Goal: Task Accomplishment & Management: Complete application form

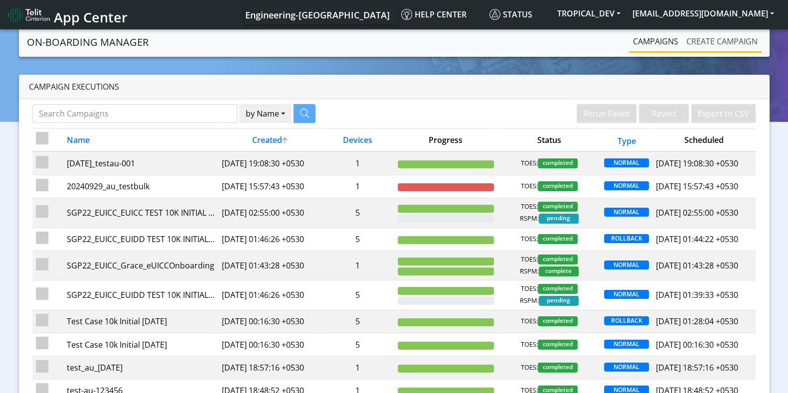
click at [705, 40] on link "Create campaign" at bounding box center [721, 41] width 79 height 20
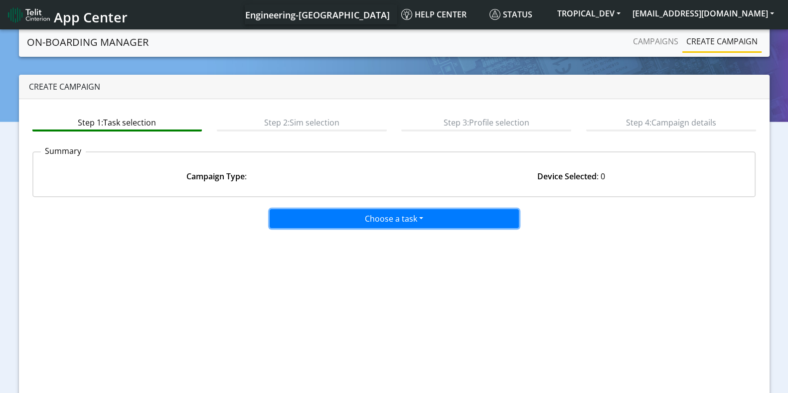
drag, startPoint x: 401, startPoint y: 223, endPoint x: 408, endPoint y: 224, distance: 7.0
click at [401, 223] on button "Choose a task" at bounding box center [394, 218] width 249 height 19
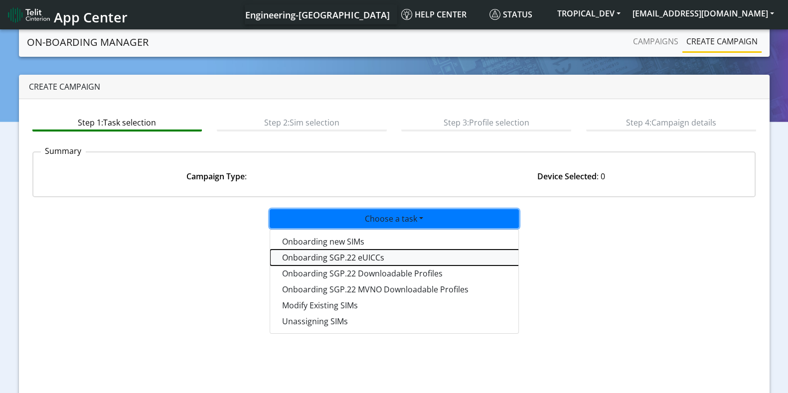
click at [343, 257] on tasksgp22eUICC-dropdown "Onboarding SGP.22 eUICCs" at bounding box center [394, 258] width 249 height 16
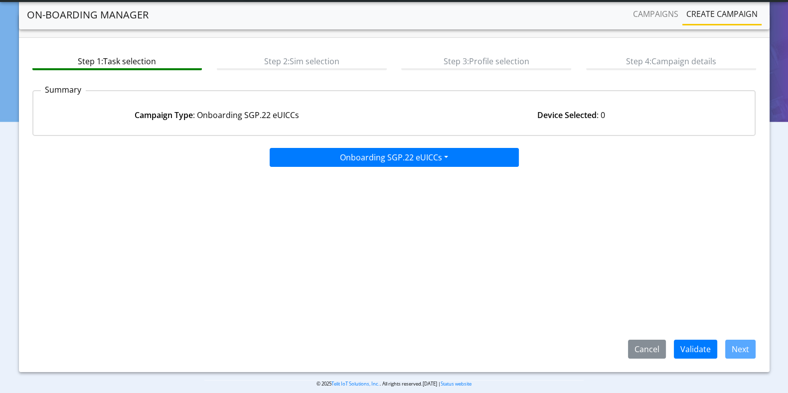
scroll to position [44, 0]
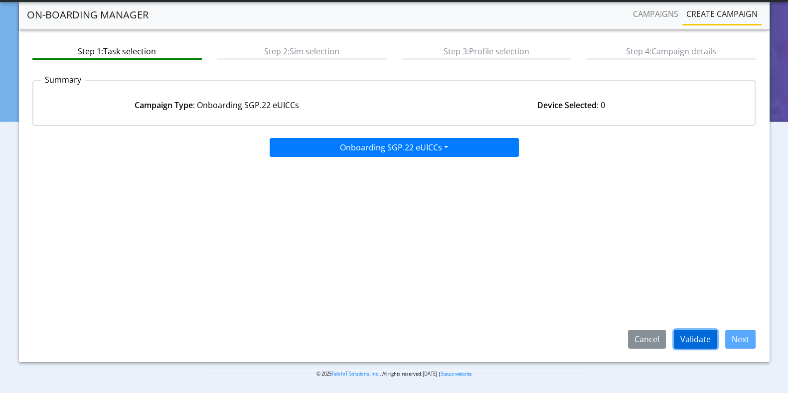
click at [705, 342] on button "Validate" at bounding box center [695, 339] width 43 height 19
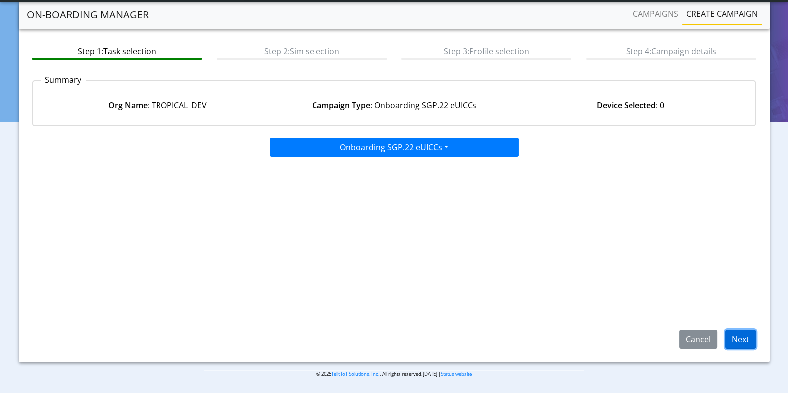
click at [738, 335] on button "Next" at bounding box center [740, 339] width 30 height 19
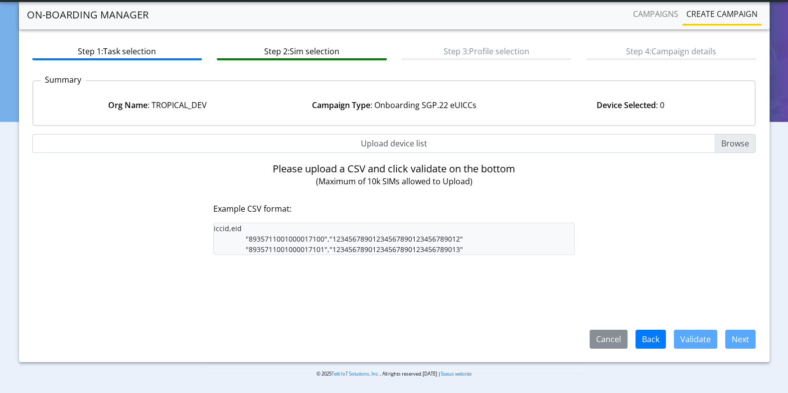
click at [730, 142] on input "Upload device list" at bounding box center [394, 143] width 724 height 19
type input "C:\fakepath\iccid_eid_list.csv"
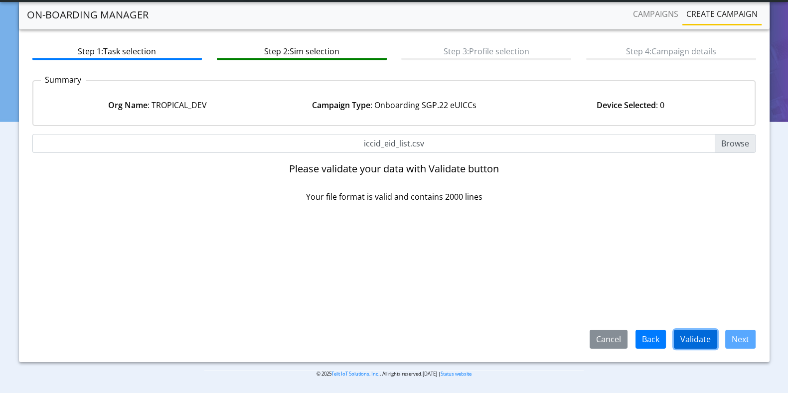
click at [689, 337] on button "Validate" at bounding box center [695, 339] width 43 height 19
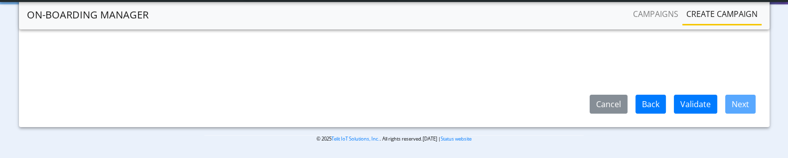
scroll to position [154, 0]
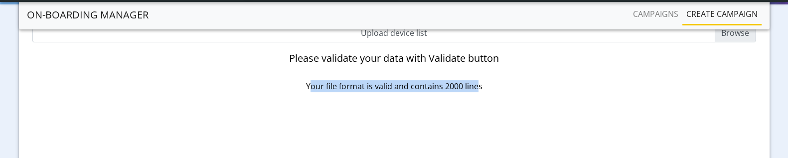
drag, startPoint x: 313, startPoint y: 89, endPoint x: 479, endPoint y: 91, distance: 166.0
click at [479, 91] on p "Your file format is valid and contains 2000 lines" at bounding box center [394, 86] width 362 height 12
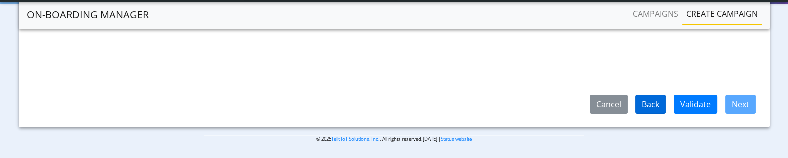
scroll to position [279, 0]
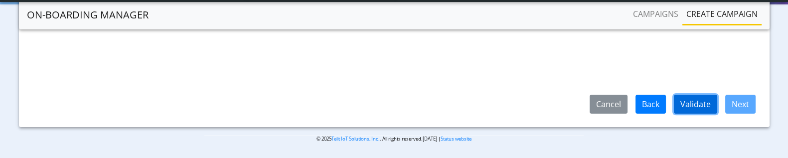
click at [685, 99] on button "Validate" at bounding box center [695, 104] width 43 height 19
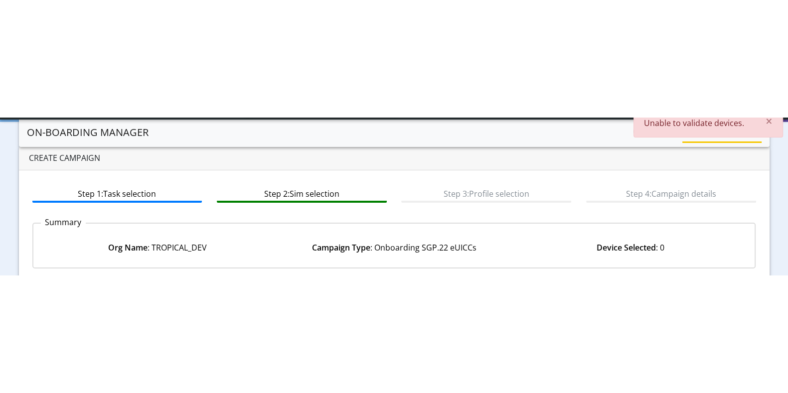
scroll to position [0, 0]
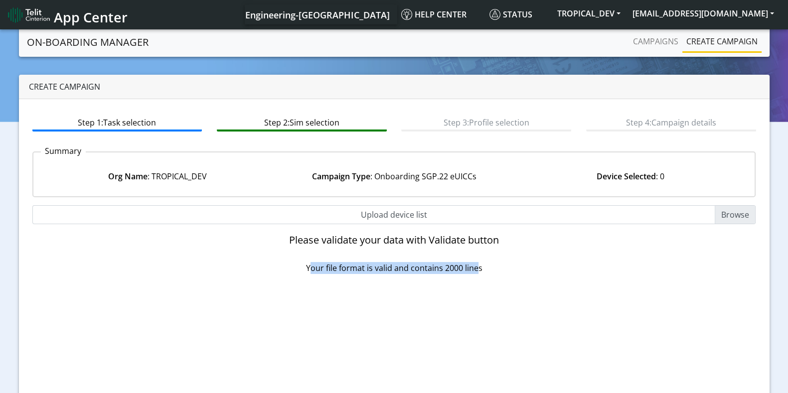
click at [734, 212] on input "Upload device list" at bounding box center [394, 214] width 724 height 19
type input "C:\fakepath\iccid_eid_list.csv"
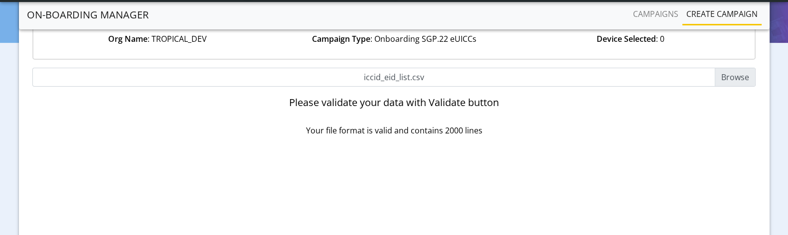
scroll to position [201, 0]
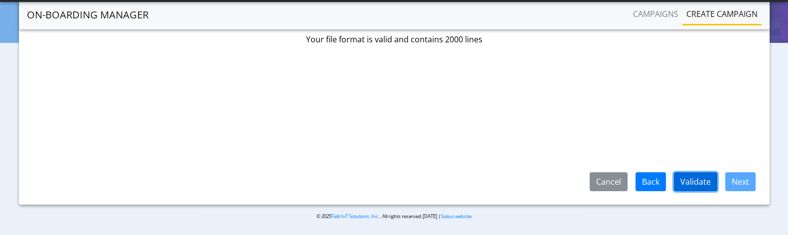
click at [688, 179] on button "Validate" at bounding box center [695, 181] width 43 height 19
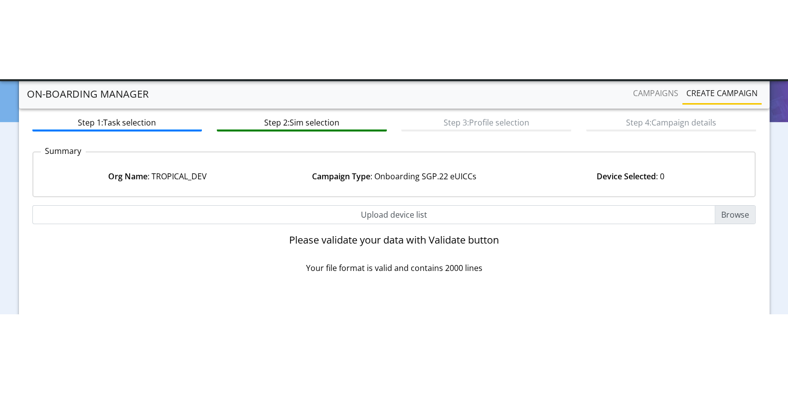
scroll to position [0, 0]
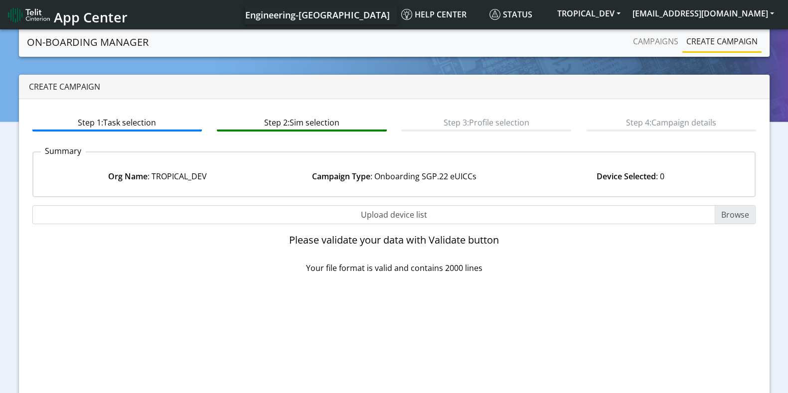
click at [730, 211] on input "Upload device list" at bounding box center [394, 214] width 724 height 19
type input "C:\fakepath\iccid_eid_list_5.csv"
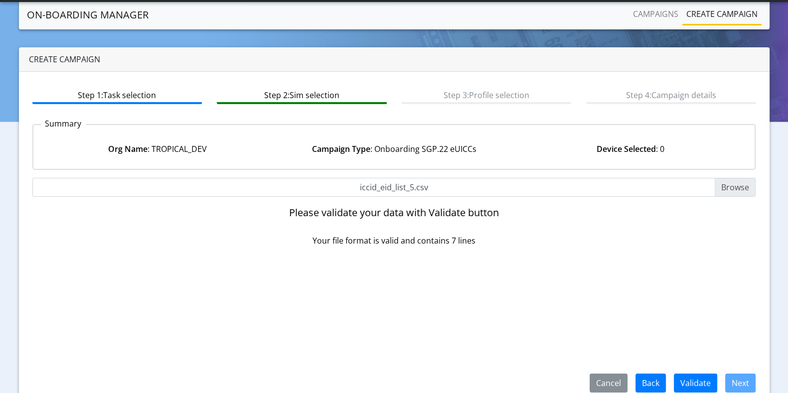
scroll to position [44, 0]
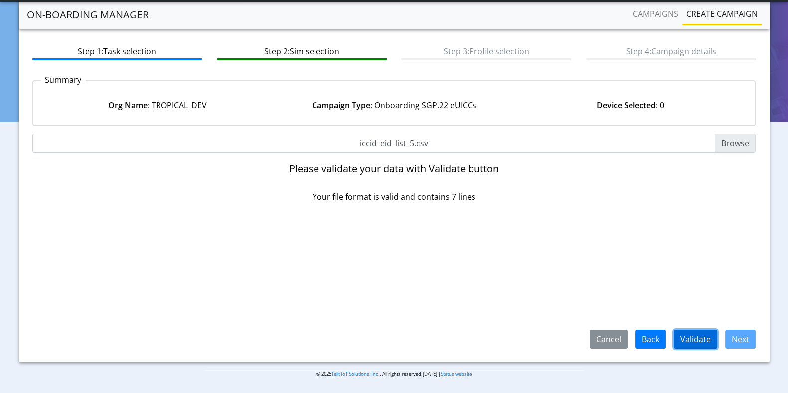
click at [695, 339] on button "Validate" at bounding box center [695, 339] width 43 height 19
click at [618, 337] on button "Cancel" at bounding box center [609, 339] width 38 height 19
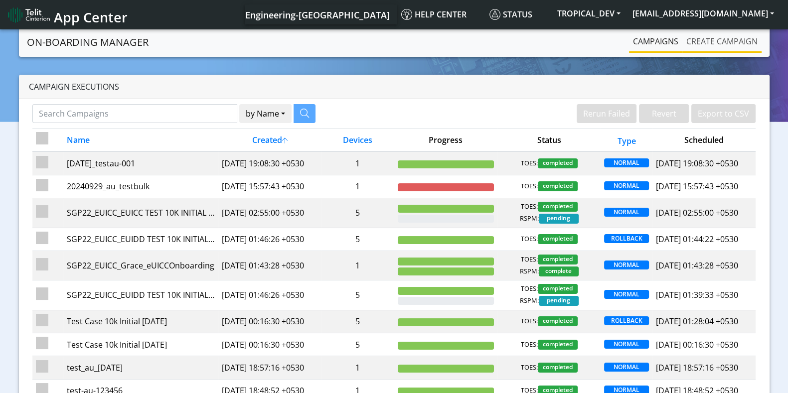
click at [733, 39] on link "Create campaign" at bounding box center [721, 41] width 79 height 20
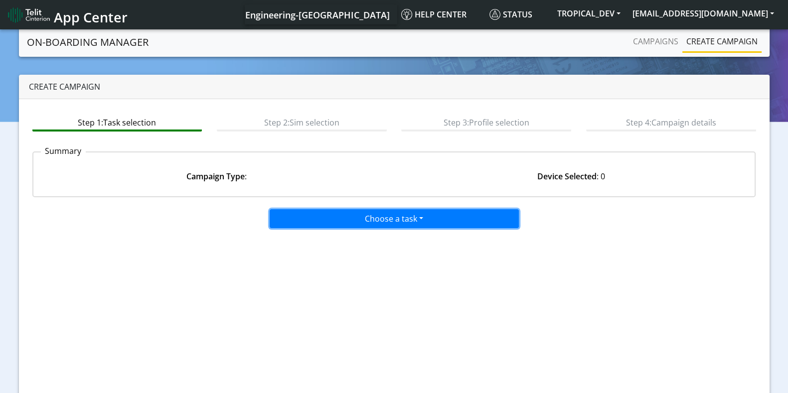
click at [363, 220] on button "Choose a task" at bounding box center [394, 218] width 249 height 19
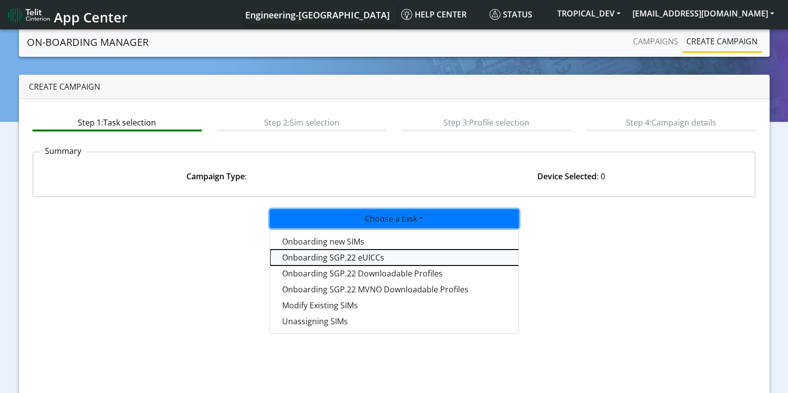
click at [312, 254] on tasksgp22eUICC-dropdown "Onboarding SGP.22 eUICCs" at bounding box center [394, 258] width 249 height 16
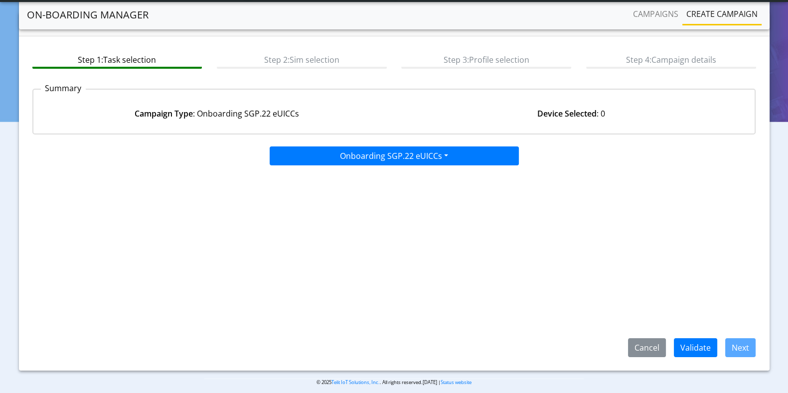
scroll to position [44, 0]
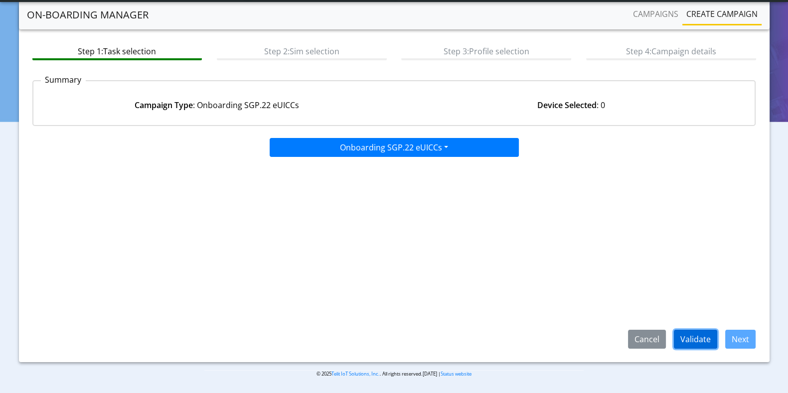
click at [683, 341] on button "Validate" at bounding box center [695, 339] width 43 height 19
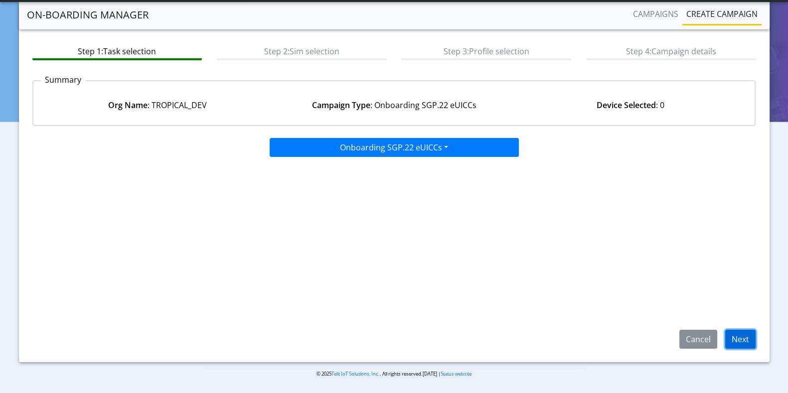
click at [743, 336] on button "Next" at bounding box center [740, 339] width 30 height 19
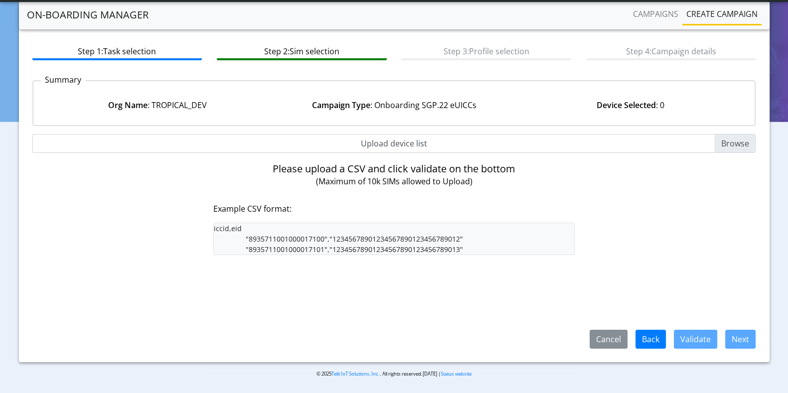
click at [748, 143] on input "Upload device list" at bounding box center [394, 143] width 724 height 19
type input "C:\fakepath\iccid_eid_list_5.csv"
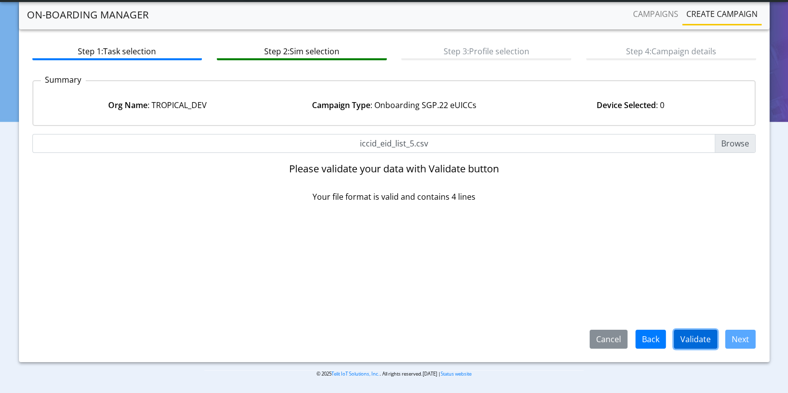
click at [696, 334] on button "Validate" at bounding box center [695, 339] width 43 height 19
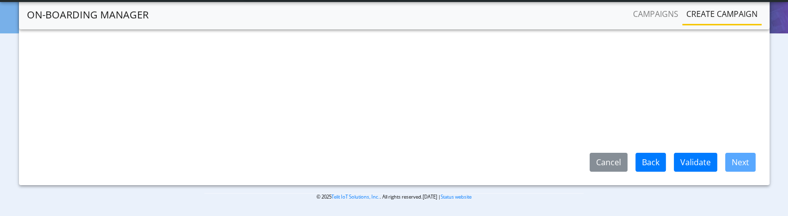
scroll to position [96, 0]
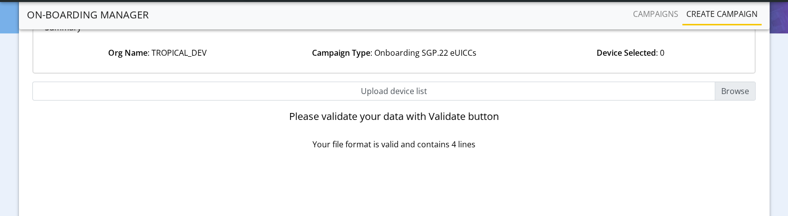
click at [729, 90] on input "Upload device list" at bounding box center [394, 91] width 724 height 19
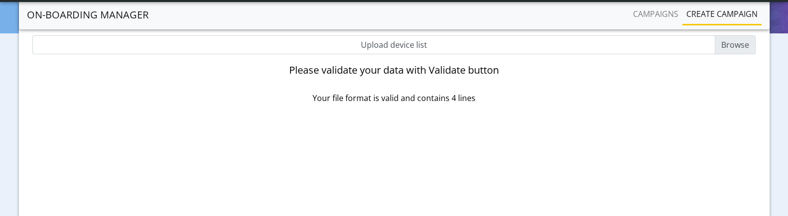
type input "C:\fakepath\iccid_eid_list_5.csv"
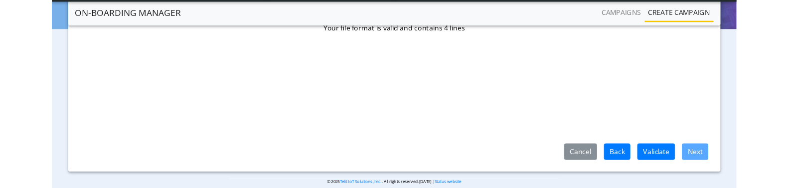
scroll to position [221, 0]
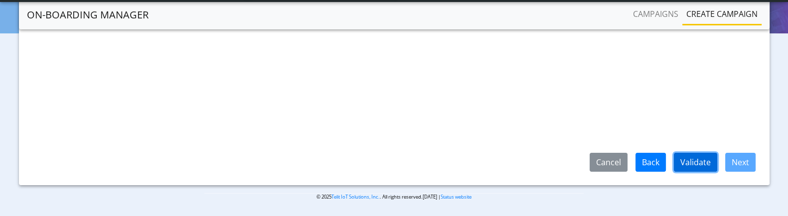
click at [693, 163] on button "Validate" at bounding box center [695, 162] width 43 height 19
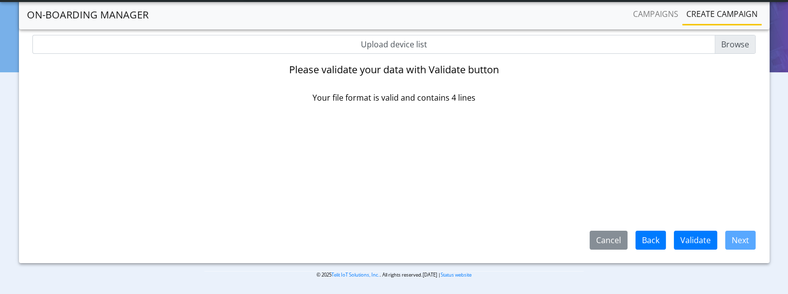
scroll to position [0, 0]
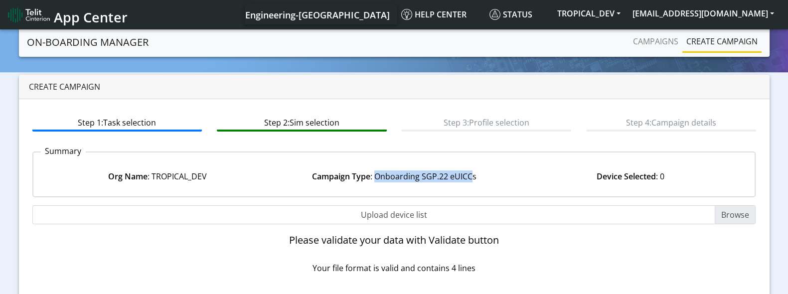
drag, startPoint x: 375, startPoint y: 180, endPoint x: 474, endPoint y: 176, distance: 98.8
click at [474, 174] on div "Campaign Type : Onboarding SGP.22 eUICCs" at bounding box center [394, 176] width 236 height 12
click at [467, 176] on div "Campaign Type : Onboarding SGP.22 eUICCs" at bounding box center [394, 176] width 236 height 12
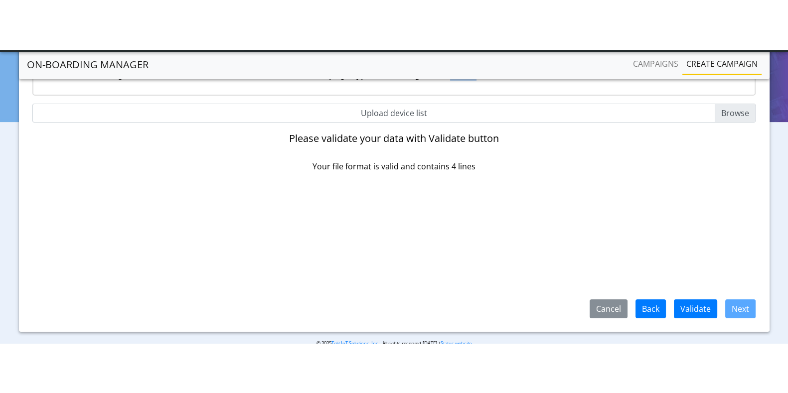
scroll to position [44, 0]
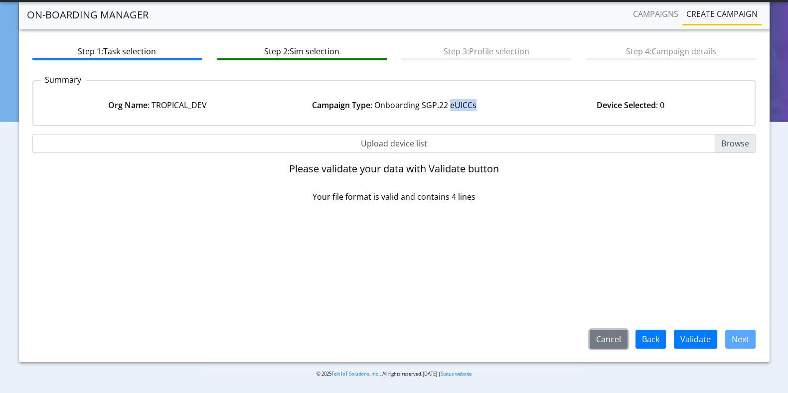
click at [618, 339] on button "Cancel" at bounding box center [609, 339] width 38 height 19
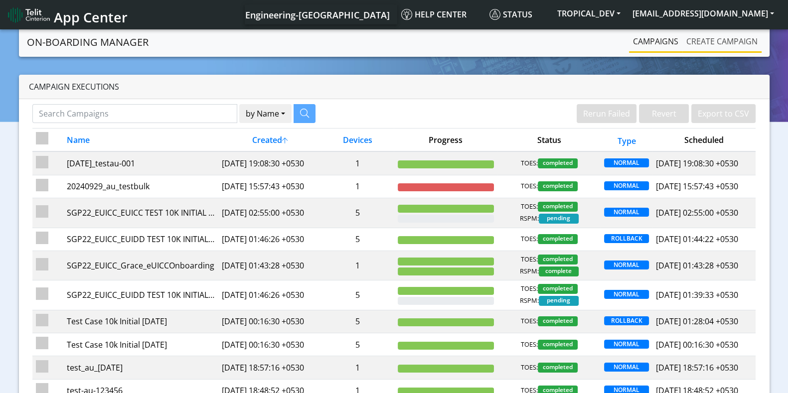
click at [732, 36] on link "Create campaign" at bounding box center [721, 41] width 79 height 20
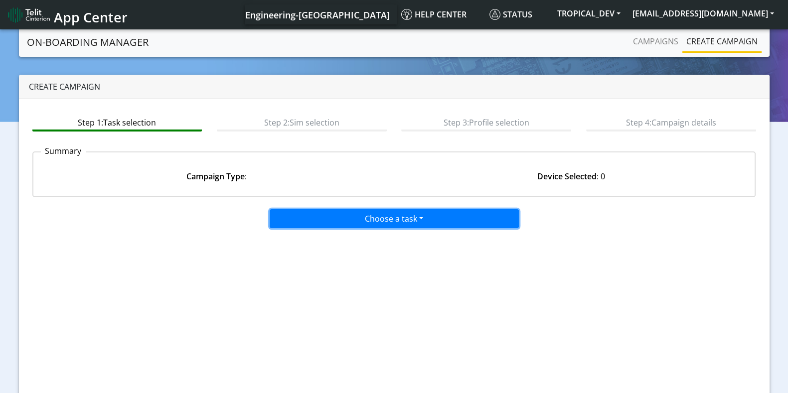
click at [364, 214] on button "Choose a task" at bounding box center [394, 218] width 249 height 19
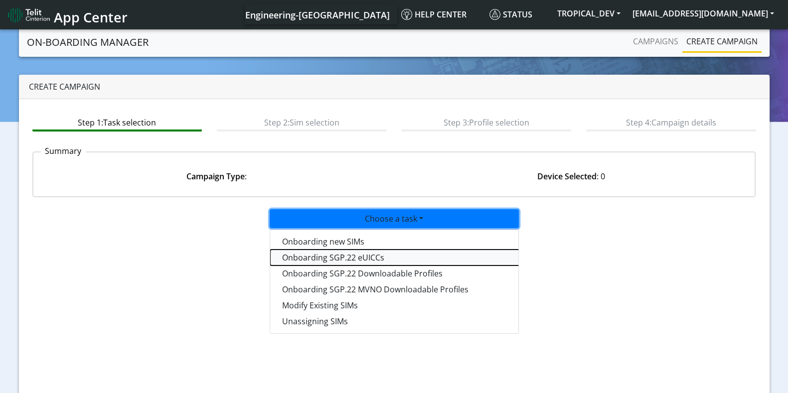
click at [327, 261] on tasksgp22eUICC-dropdown "Onboarding SGP.22 eUICCs" at bounding box center [394, 258] width 249 height 16
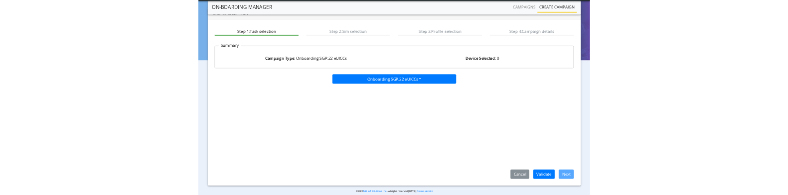
scroll to position [44, 0]
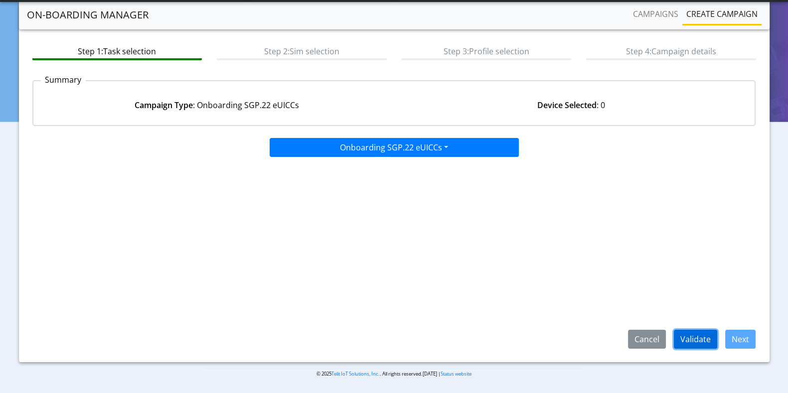
click at [713, 336] on button "Validate" at bounding box center [695, 339] width 43 height 19
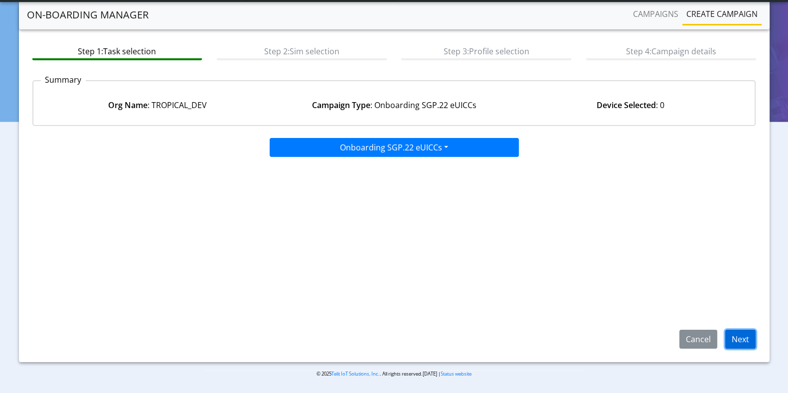
click at [748, 334] on button "Next" at bounding box center [740, 339] width 30 height 19
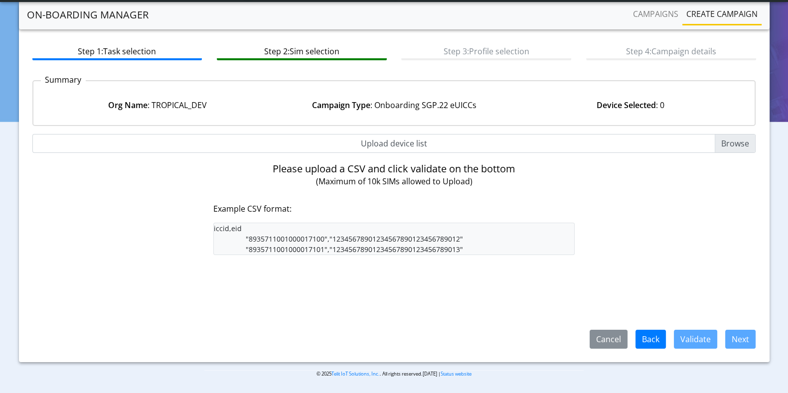
click at [738, 144] on input "Upload device list" at bounding box center [394, 143] width 724 height 19
type input "C:\fakepath\iccid_eid_list_5.csv"
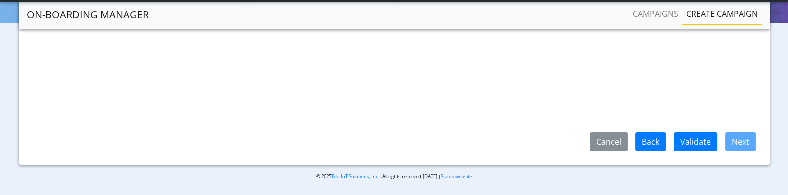
scroll to position [242, 0]
click at [696, 136] on button "Validate" at bounding box center [695, 141] width 43 height 19
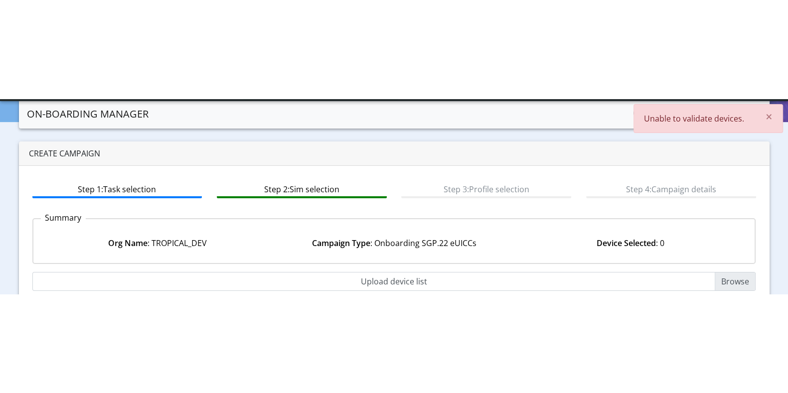
scroll to position [0, 0]
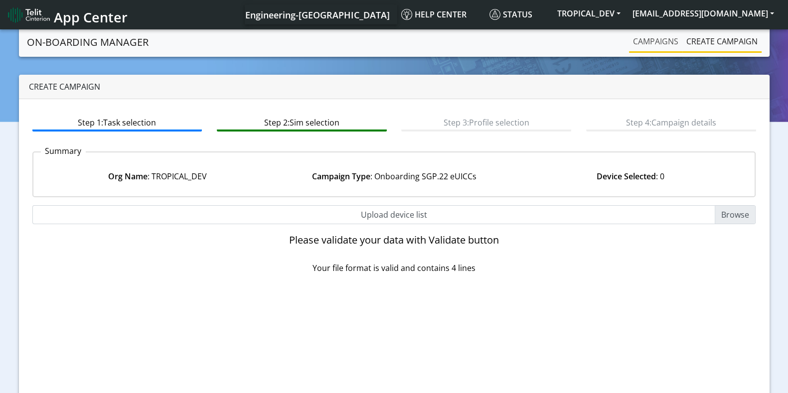
click at [642, 39] on link "Campaigns" at bounding box center [655, 41] width 53 height 20
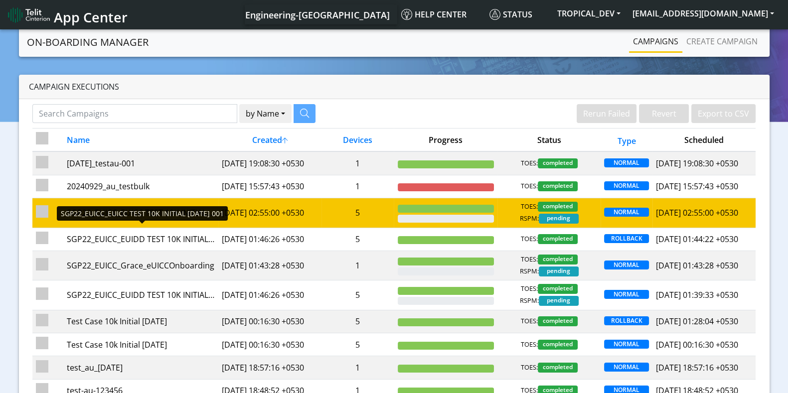
click at [178, 219] on div "SGP22_EUICC_EUICC TEST 10K INITIAL [DATE] 001" at bounding box center [141, 213] width 148 height 12
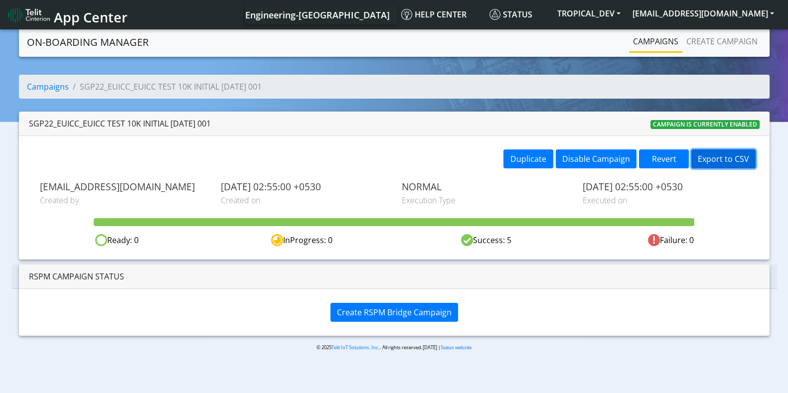
click at [738, 157] on button "Export to CSV" at bounding box center [723, 159] width 64 height 19
click at [718, 41] on link "Create campaign" at bounding box center [721, 41] width 79 height 20
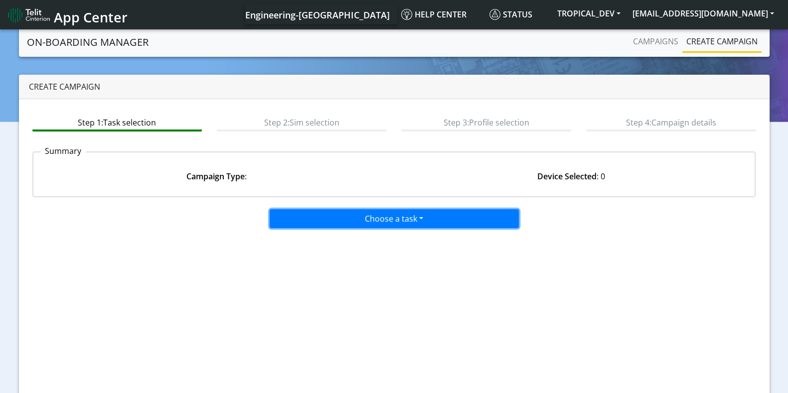
click at [351, 225] on button "Choose a task" at bounding box center [394, 218] width 249 height 19
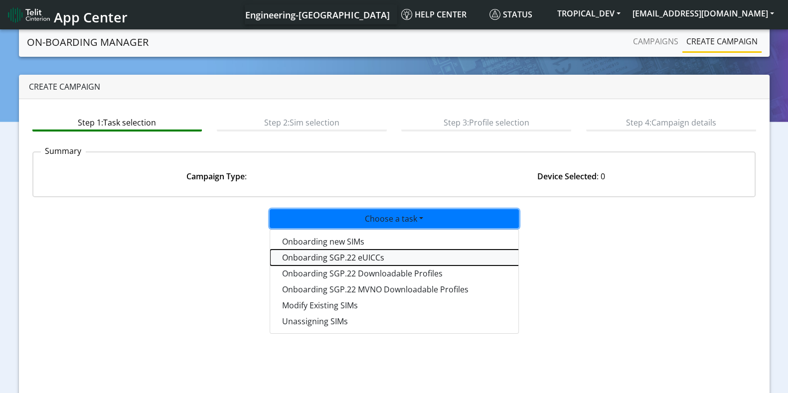
click at [321, 254] on tasksgp22eUICC-dropdown "Onboarding SGP.22 eUICCs" at bounding box center [394, 258] width 249 height 16
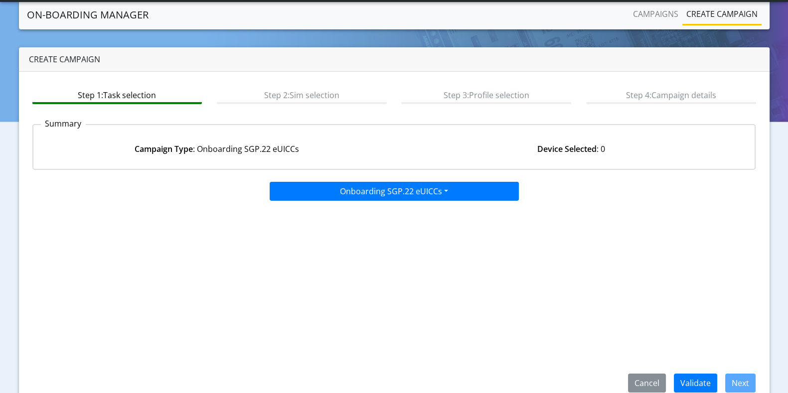
scroll to position [44, 0]
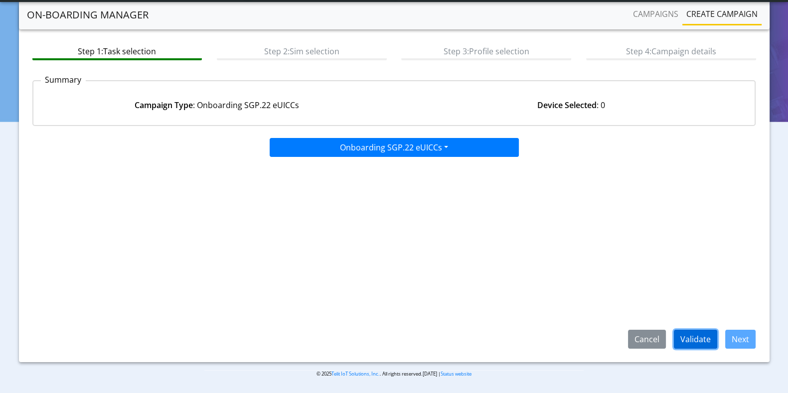
click at [683, 337] on button "Validate" at bounding box center [695, 339] width 43 height 19
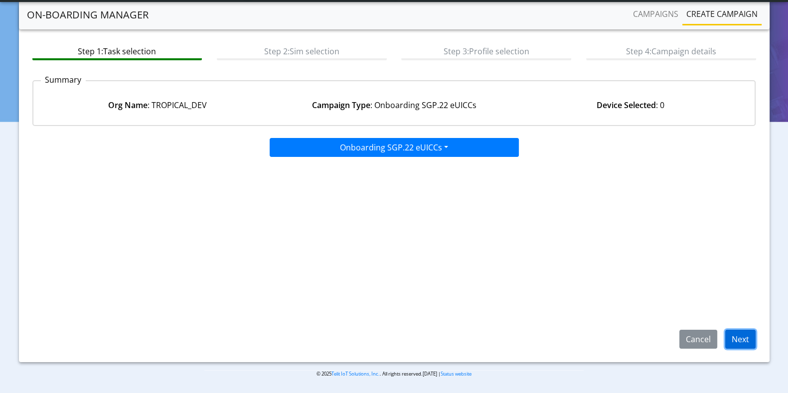
click at [743, 331] on button "Next" at bounding box center [740, 339] width 30 height 19
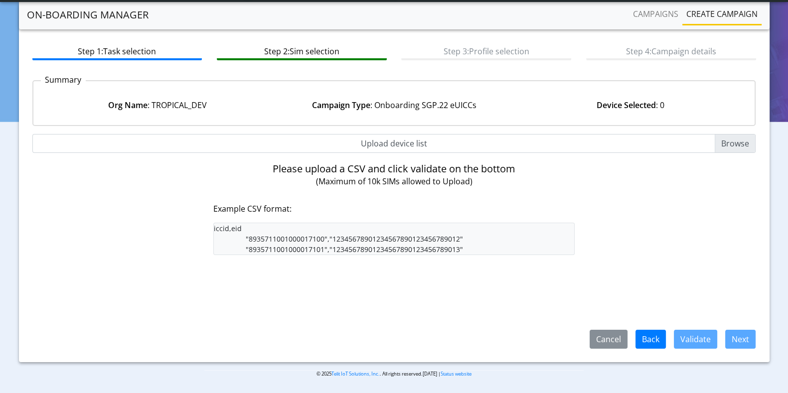
click at [740, 146] on input "Upload device list" at bounding box center [394, 143] width 724 height 19
type input "C:\fakepath\iccid_eid_list.csv"
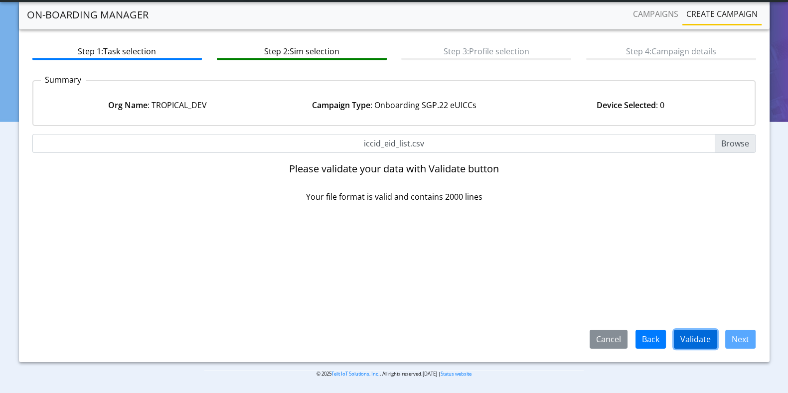
click at [685, 342] on button "Validate" at bounding box center [695, 339] width 43 height 19
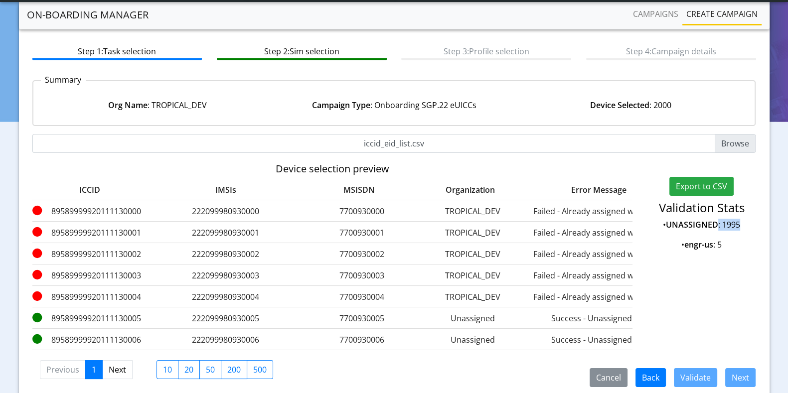
drag, startPoint x: 718, startPoint y: 222, endPoint x: 756, endPoint y: 225, distance: 38.0
click at [756, 225] on div "Validation Stats • UNASSIGNED : 1995 • engr-us : 5" at bounding box center [701, 230] width 123 height 58
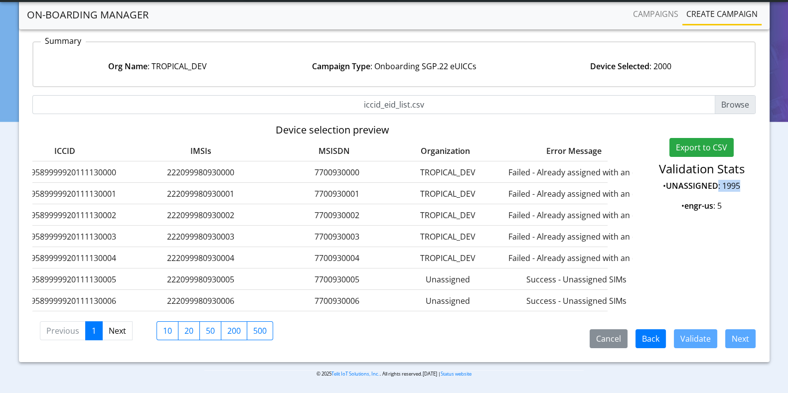
scroll to position [0, 43]
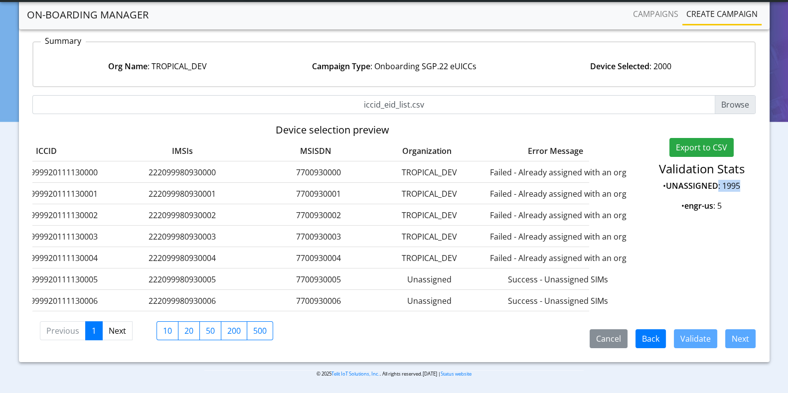
drag, startPoint x: 50, startPoint y: 162, endPoint x: 636, endPoint y: 254, distance: 593.3
click at [636, 254] on div "Device selection preview ICCID IMSIs MSISDN Organization Error Message 89589999…" at bounding box center [333, 217] width 616 height 187
click at [664, 15] on link "Campaigns" at bounding box center [655, 14] width 53 height 20
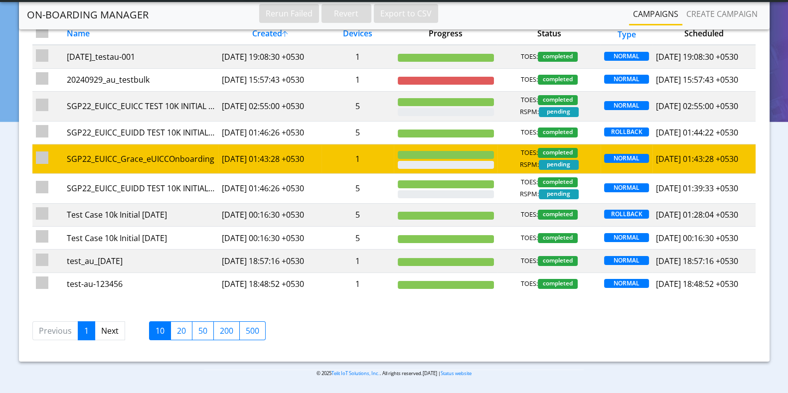
scroll to position [80, 0]
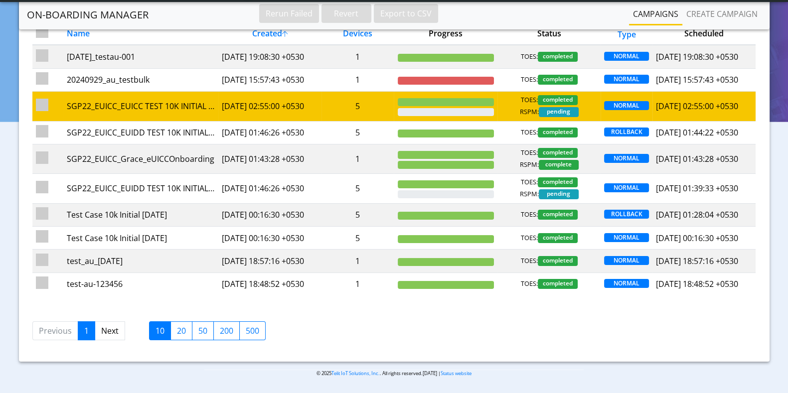
click at [111, 121] on td "SGP22_EUICC_EUICC TEST 10K INITIAL [DATE] 001" at bounding box center [140, 106] width 155 height 29
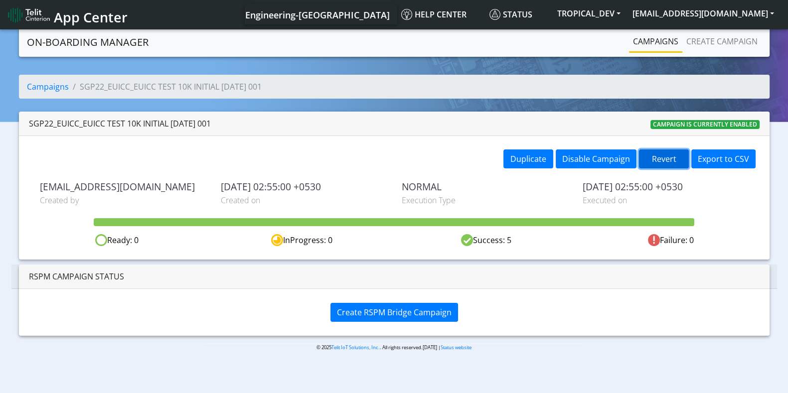
click at [662, 161] on button "Revert" at bounding box center [664, 159] width 50 height 19
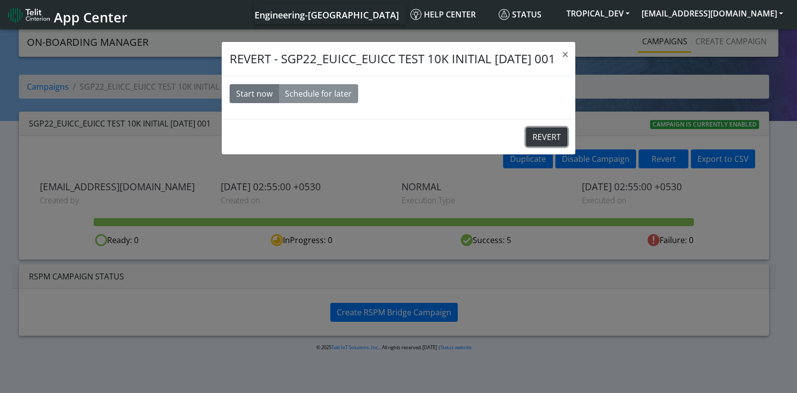
click at [551, 135] on button "REVERT" at bounding box center [546, 137] width 41 height 19
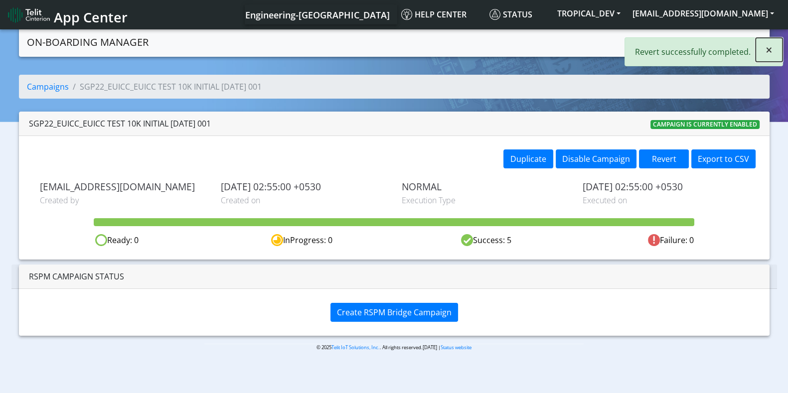
click at [772, 48] on button "×" at bounding box center [769, 50] width 27 height 24
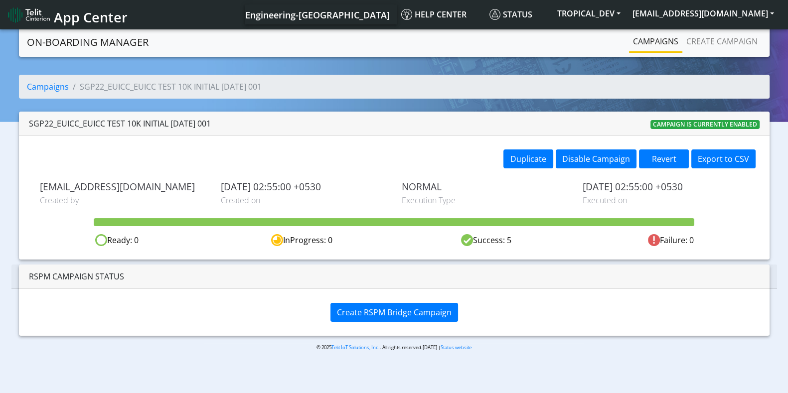
click at [662, 43] on link "Campaigns" at bounding box center [655, 41] width 53 height 20
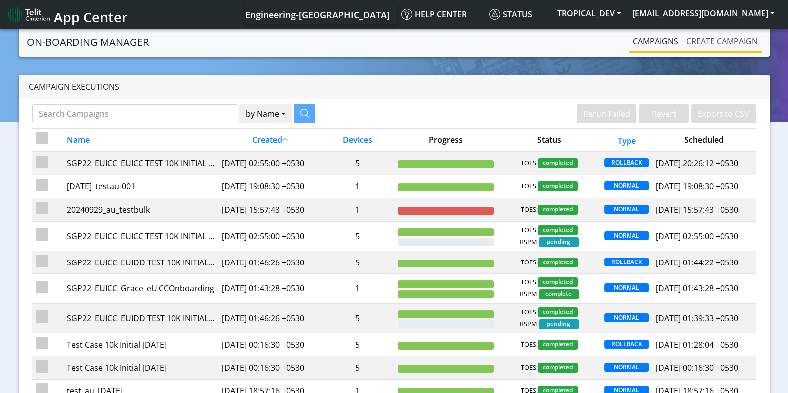
drag, startPoint x: 727, startPoint y: 45, endPoint x: 723, endPoint y: 51, distance: 6.8
click at [727, 45] on link "Create campaign" at bounding box center [721, 41] width 79 height 20
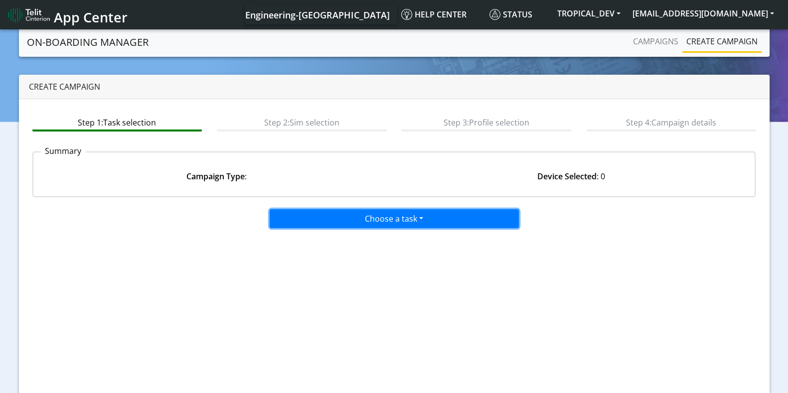
click at [380, 217] on button "Choose a task" at bounding box center [394, 218] width 249 height 19
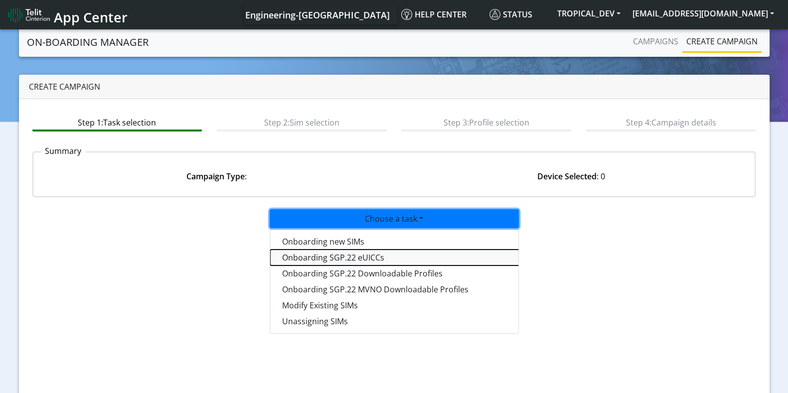
click at [356, 253] on tasksgp22eUICC-dropdown "Onboarding SGP.22 eUICCs" at bounding box center [394, 258] width 249 height 16
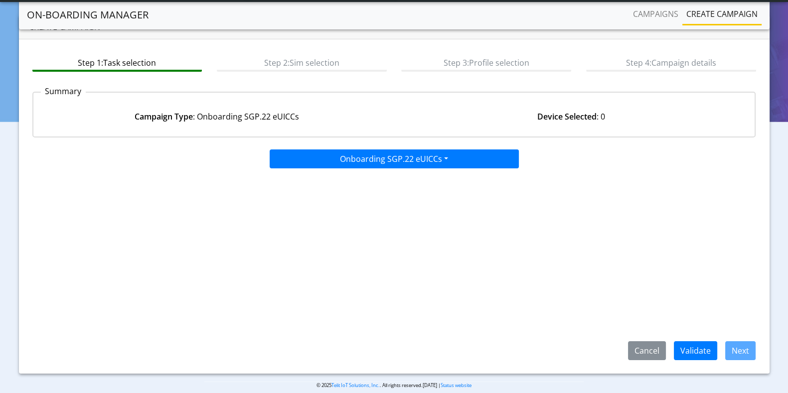
scroll to position [44, 0]
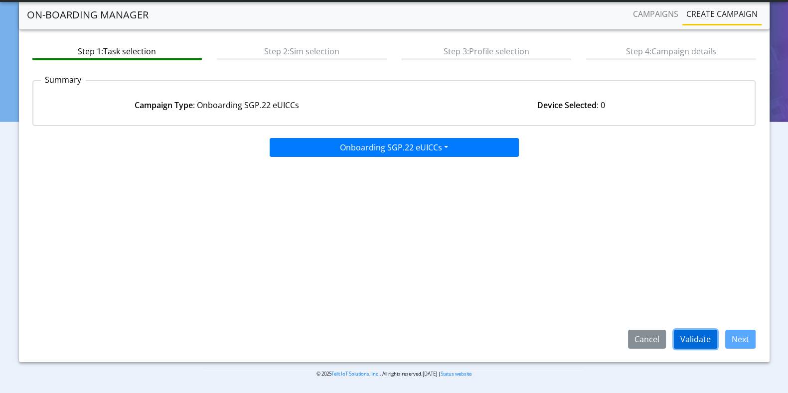
click at [694, 338] on button "Validate" at bounding box center [695, 339] width 43 height 19
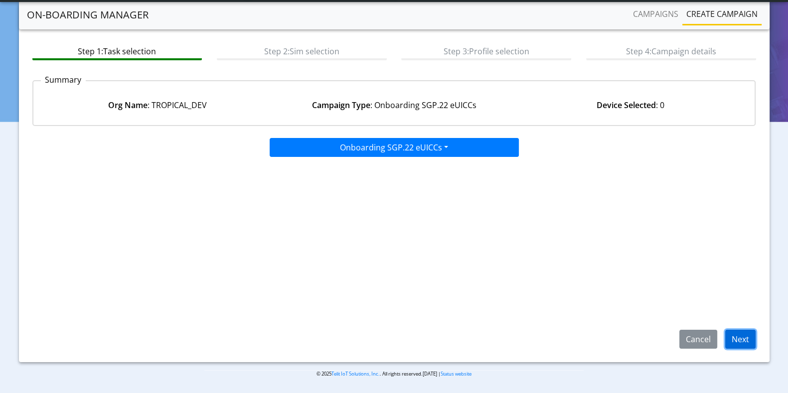
click at [740, 341] on button "Next" at bounding box center [740, 339] width 30 height 19
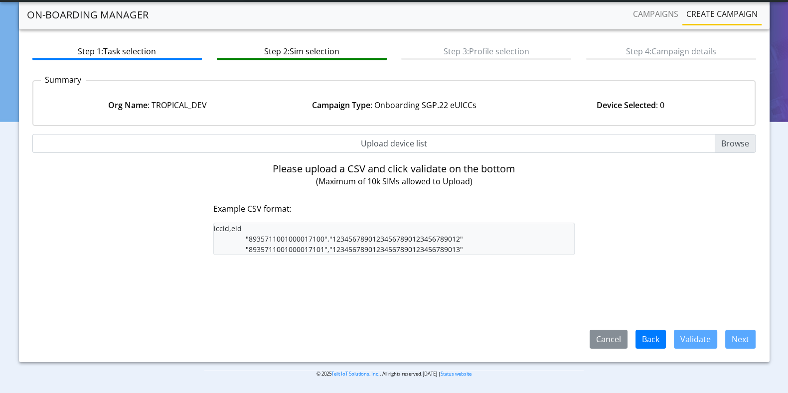
click at [732, 142] on input "Upload device list" at bounding box center [394, 143] width 724 height 19
type input "C:\fakepath\iccid_eid_list.csv"
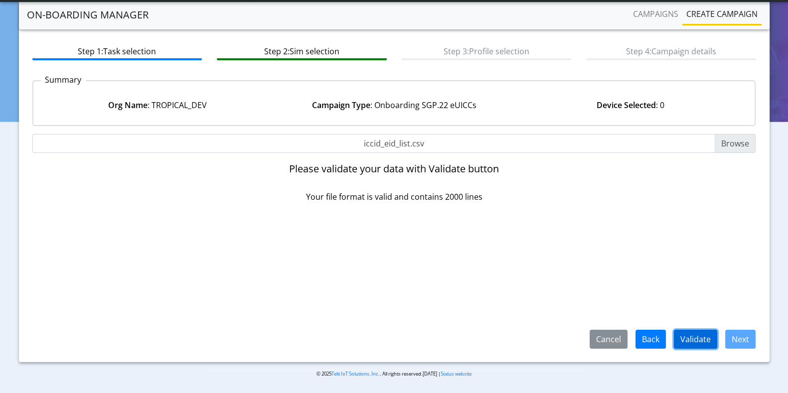
click at [700, 338] on button "Validate" at bounding box center [695, 339] width 43 height 19
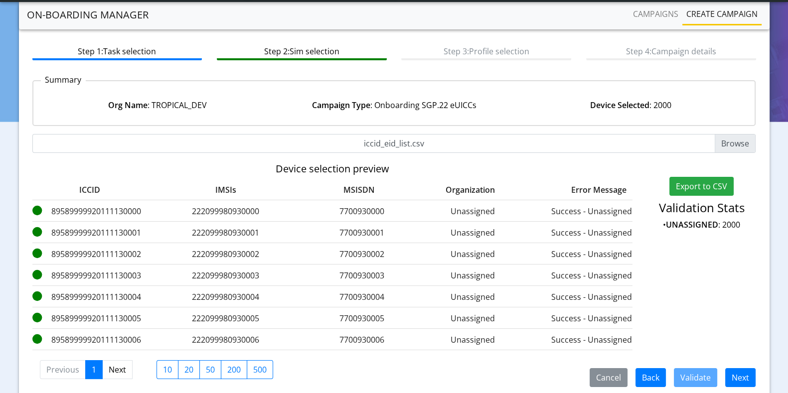
click at [710, 222] on strong "UNASSIGNED" at bounding box center [692, 224] width 52 height 11
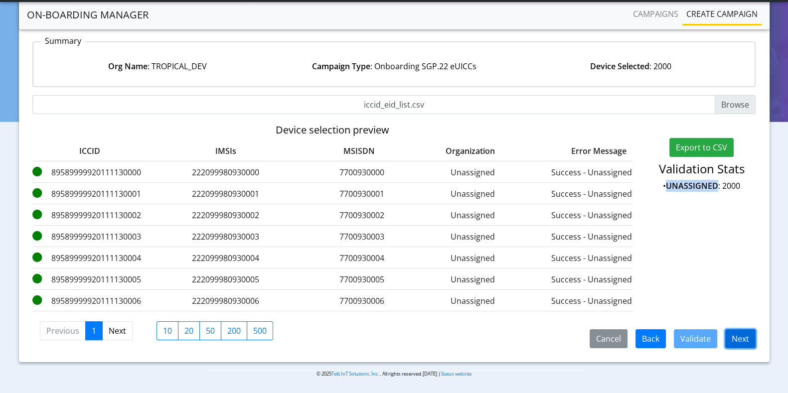
click at [735, 337] on button "Next" at bounding box center [740, 338] width 30 height 19
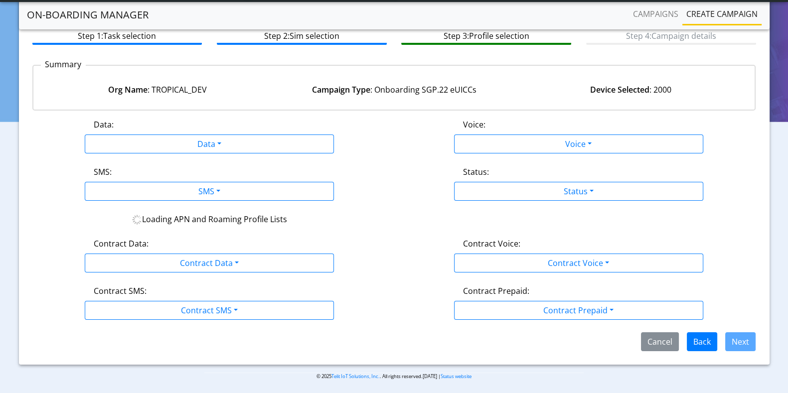
scroll to position [85, 0]
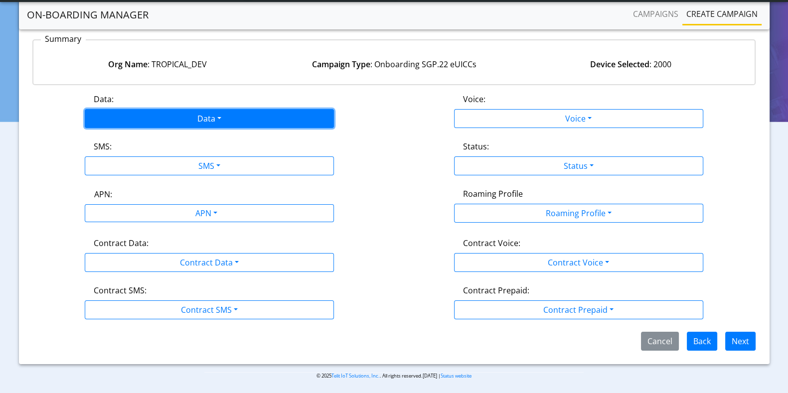
click at [184, 119] on button "Data" at bounding box center [209, 118] width 249 height 19
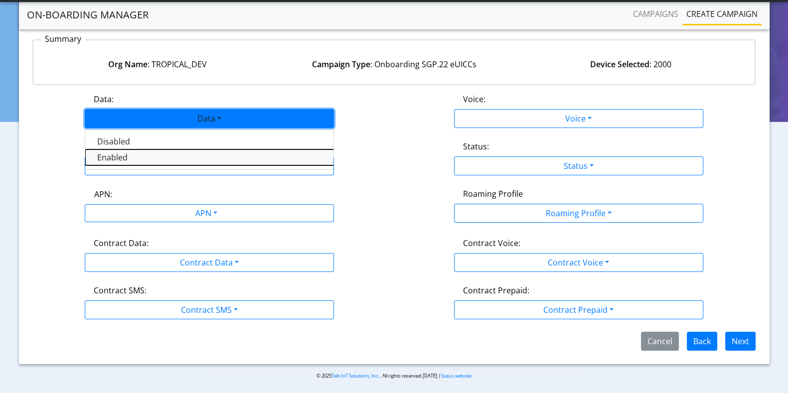
click at [119, 155] on button "Enabled" at bounding box center [209, 158] width 249 height 16
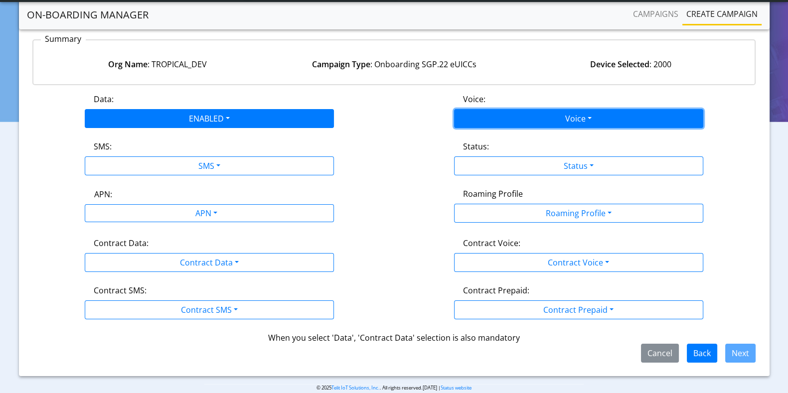
click at [593, 117] on button "Voice" at bounding box center [578, 118] width 249 height 19
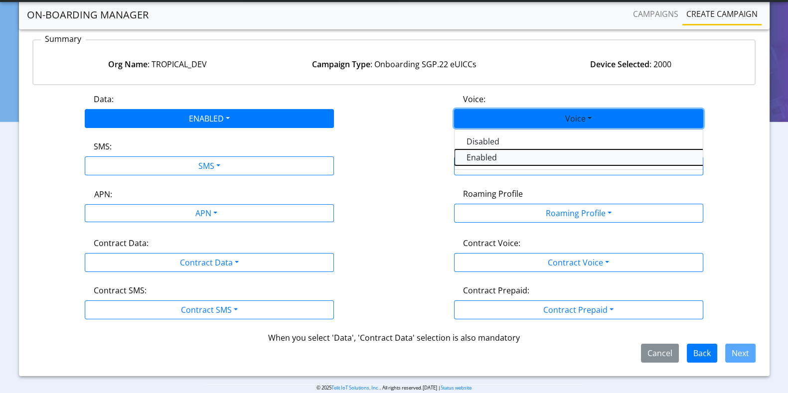
click at [494, 157] on button "Enabled" at bounding box center [579, 158] width 249 height 16
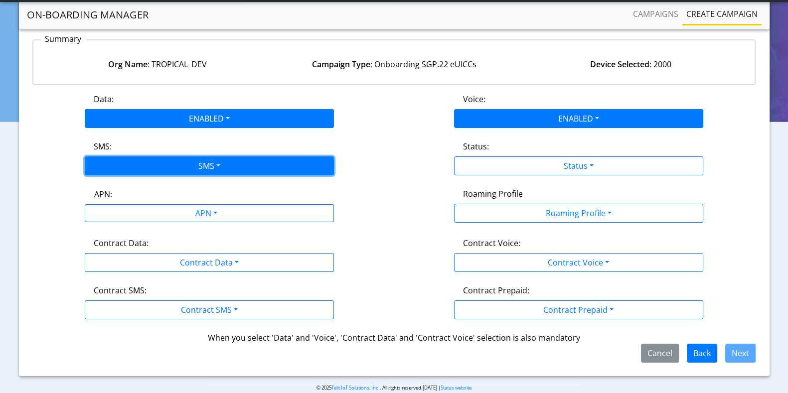
click at [164, 165] on button "SMS" at bounding box center [209, 165] width 249 height 19
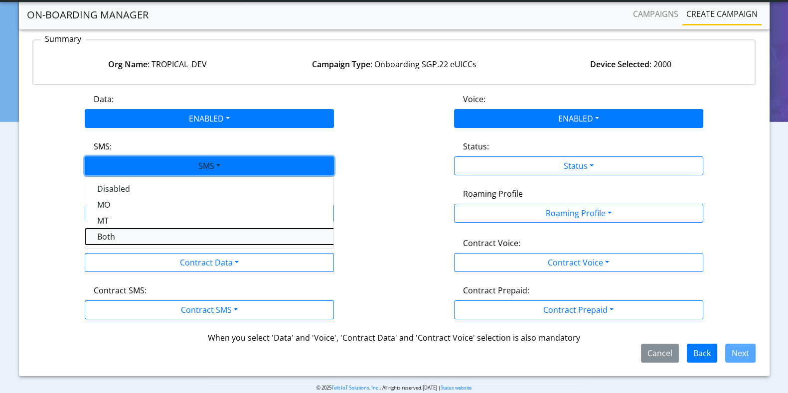
click at [110, 233] on button "Both" at bounding box center [209, 237] width 249 height 16
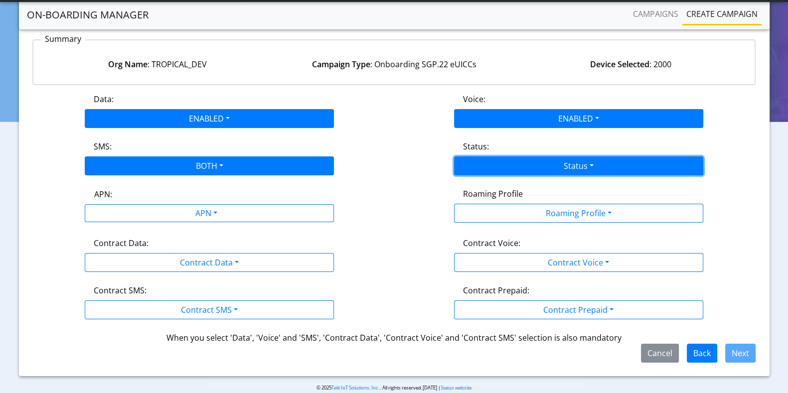
click at [569, 161] on button "Status" at bounding box center [578, 165] width 249 height 19
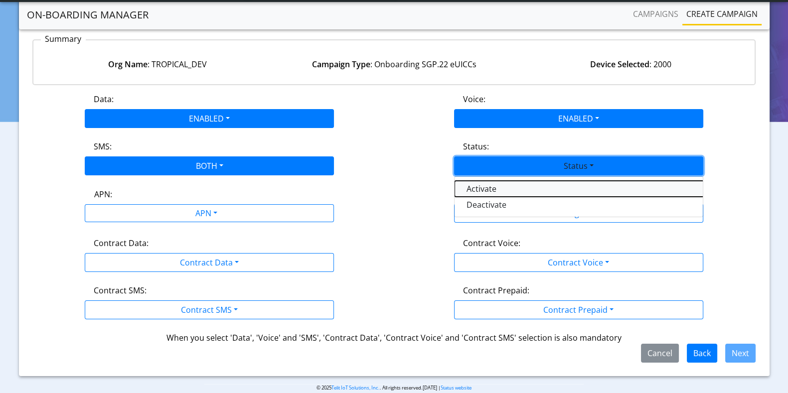
click at [480, 183] on button "Activate" at bounding box center [579, 189] width 249 height 16
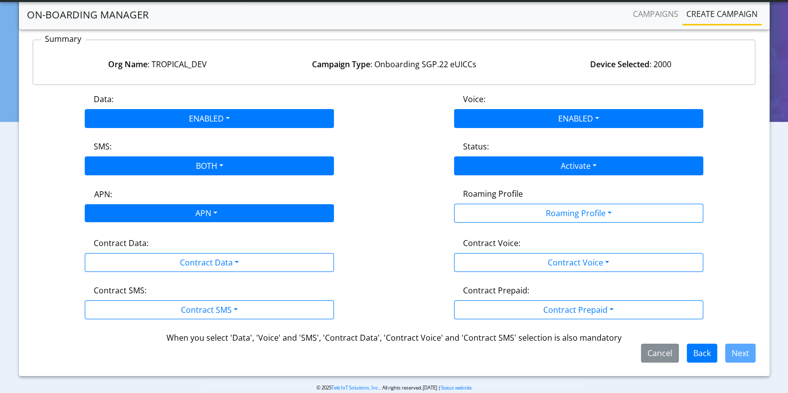
click at [224, 213] on div "APN" at bounding box center [205, 214] width 263 height 19
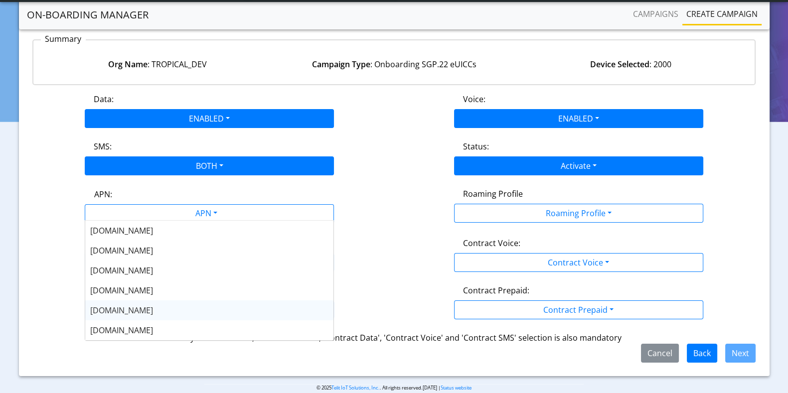
click at [112, 308] on span "[DOMAIN_NAME]" at bounding box center [121, 310] width 63 height 11
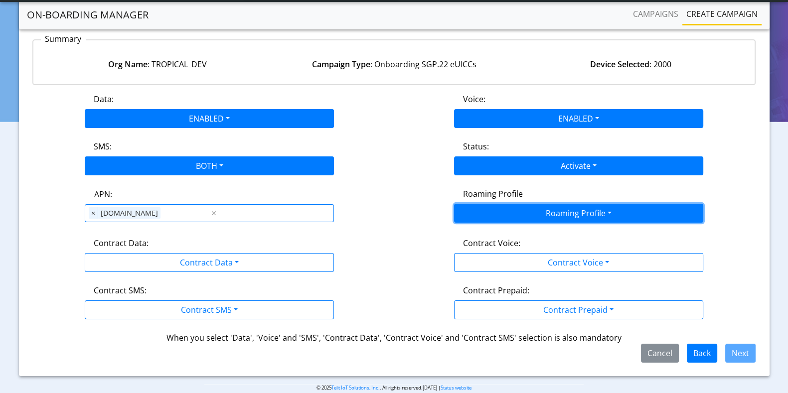
click at [529, 212] on button "Roaming Profile" at bounding box center [578, 213] width 249 height 19
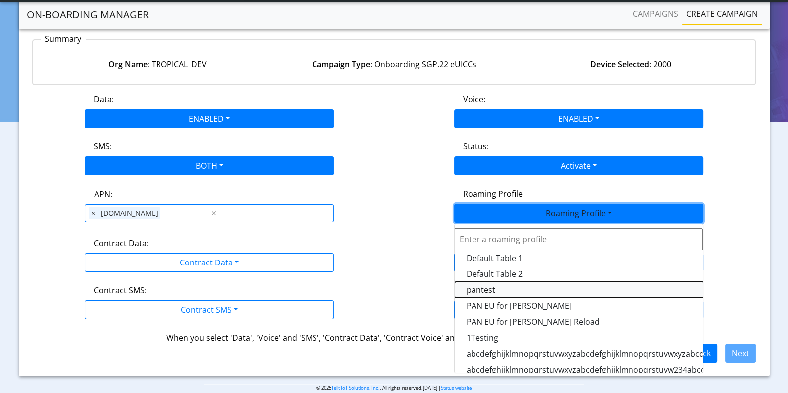
click at [483, 292] on Profile-dropdown "pantest" at bounding box center [579, 290] width 249 height 16
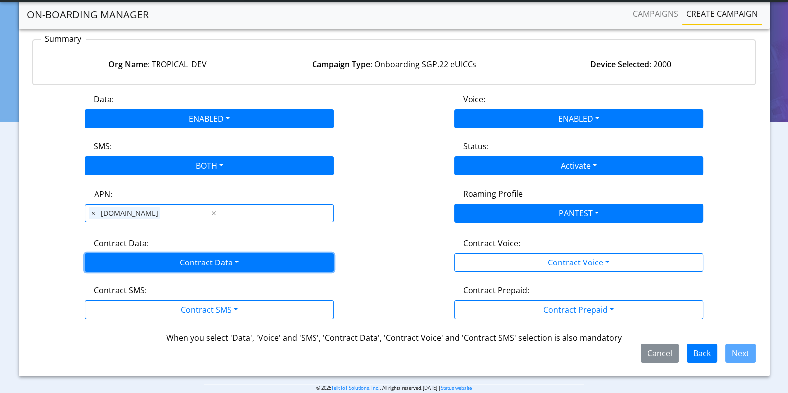
click at [127, 255] on button "Contract Data" at bounding box center [209, 262] width 249 height 19
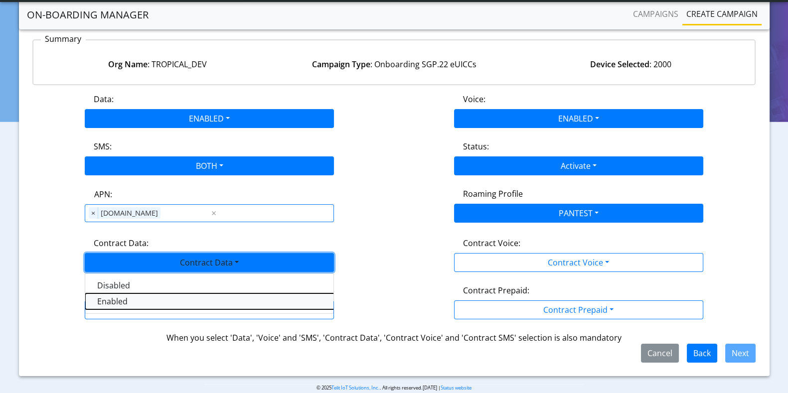
click at [114, 301] on Dataenabled-dropdown "Enabled" at bounding box center [209, 302] width 249 height 16
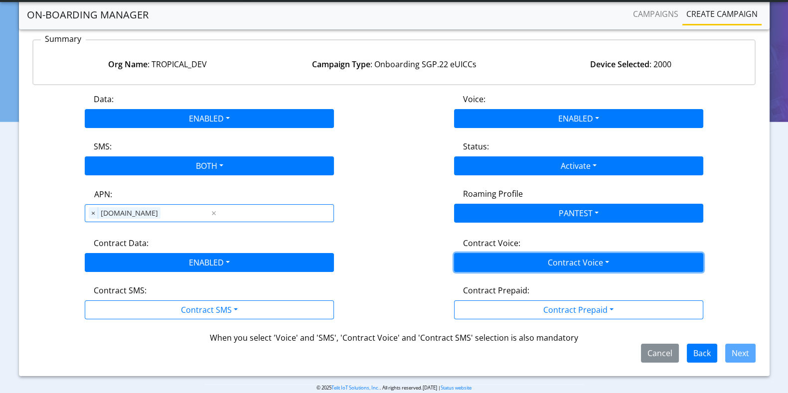
click at [565, 261] on button "Contract Voice" at bounding box center [578, 262] width 249 height 19
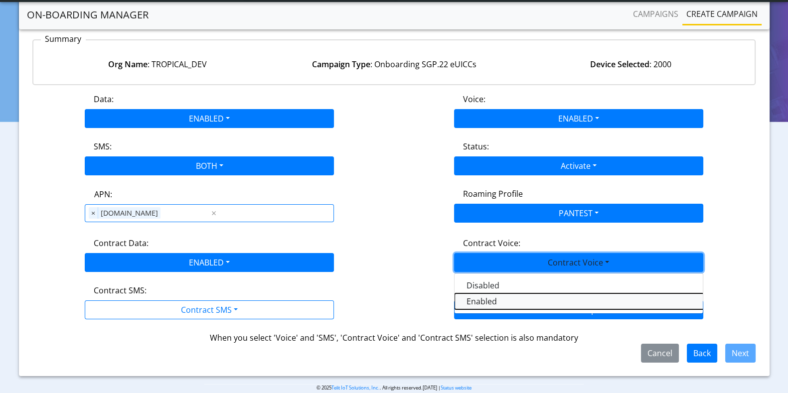
click at [496, 297] on Voiceenabled-dropdown "Enabled" at bounding box center [579, 302] width 249 height 16
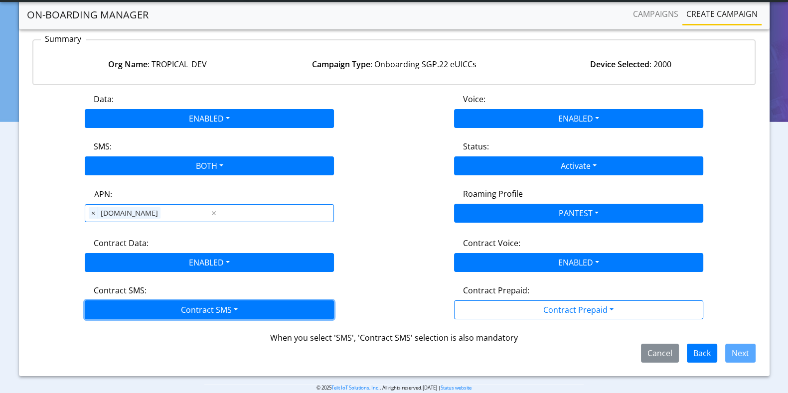
click at [106, 303] on button "Contract SMS" at bounding box center [209, 310] width 249 height 19
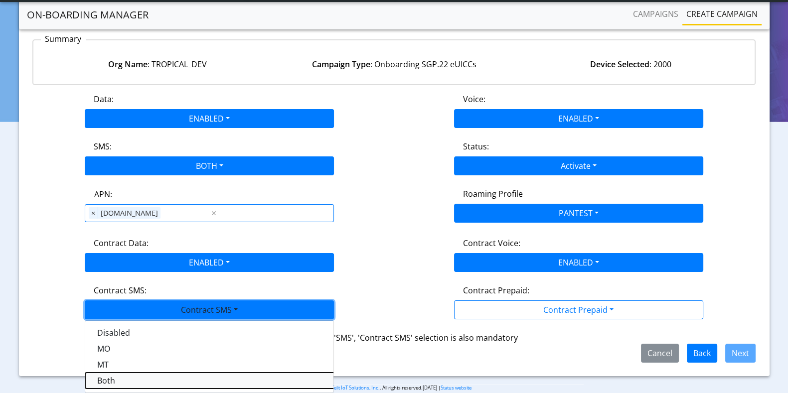
click at [105, 380] on SMSboth-dropdown "Both" at bounding box center [209, 381] width 249 height 16
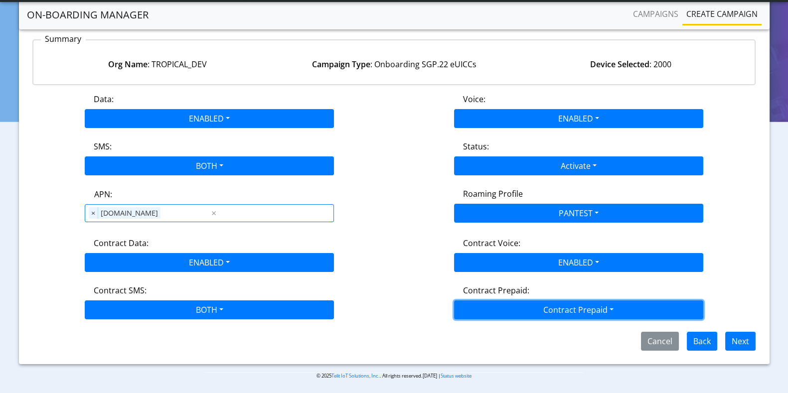
click at [589, 301] on button "Contract Prepaid" at bounding box center [578, 310] width 249 height 19
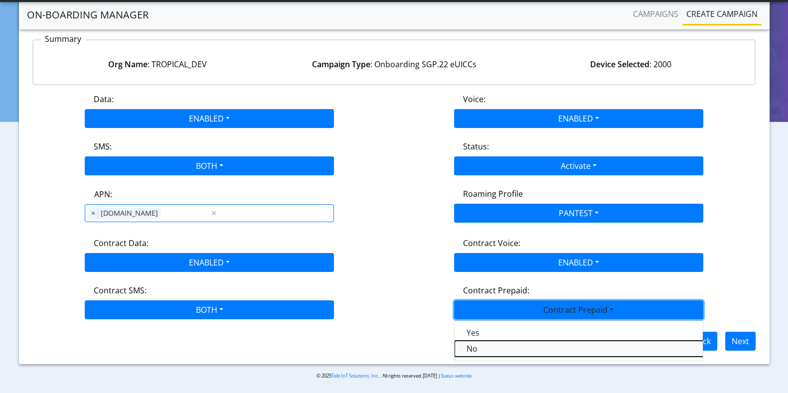
click at [481, 341] on Prepaidnotprepaid-dropdown "No" at bounding box center [579, 349] width 249 height 16
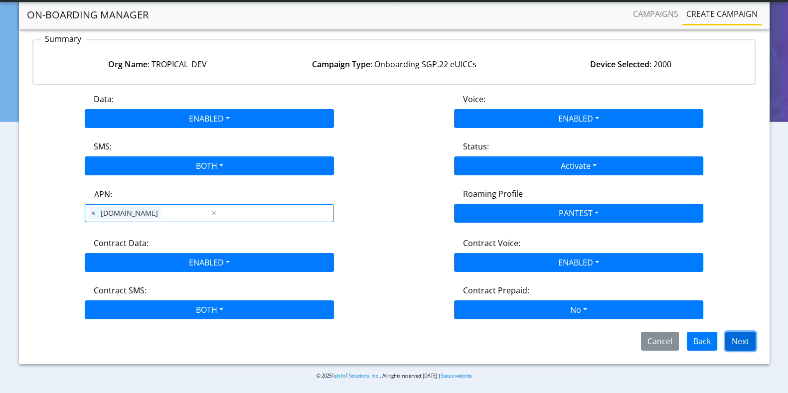
click at [750, 340] on button "Next" at bounding box center [740, 341] width 30 height 19
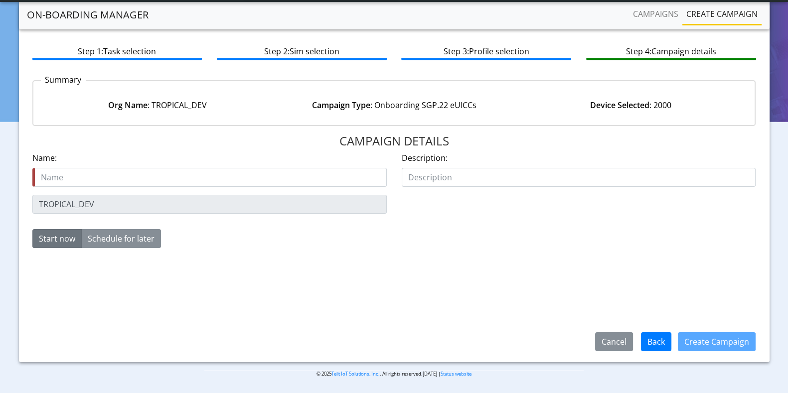
scroll to position [44, 0]
click at [174, 177] on input "text" at bounding box center [209, 177] width 354 height 19
type input "Add_2000_profiles"
click at [709, 344] on button "Create Campaign" at bounding box center [717, 341] width 78 height 19
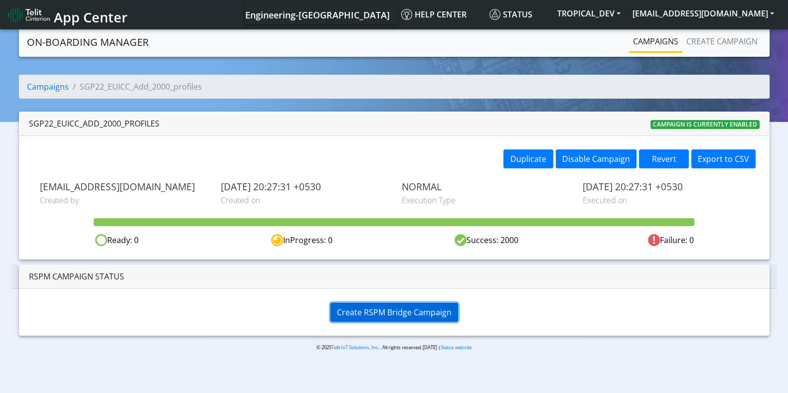
click at [363, 310] on span "Create RSPM Bridge Campaign" at bounding box center [394, 312] width 115 height 11
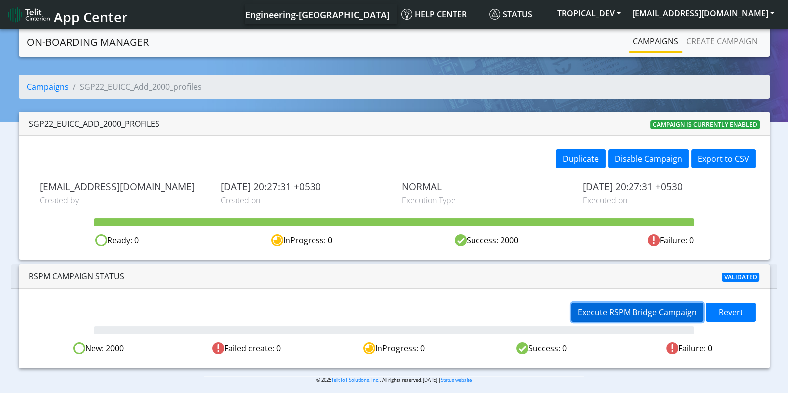
click at [628, 309] on span "Execute RSPM Bridge Campaign" at bounding box center [637, 312] width 119 height 11
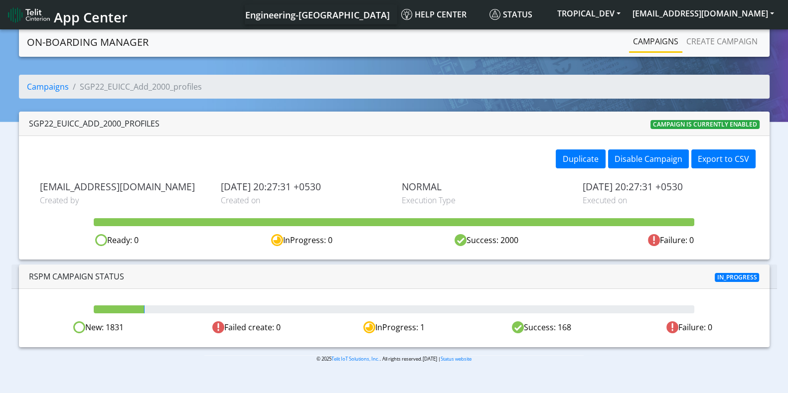
drag, startPoint x: 27, startPoint y: 122, endPoint x: 164, endPoint y: 127, distance: 137.6
click at [164, 127] on div "SGP22_EUICC_Add_2000_profiles Campaign is currently enabled" at bounding box center [394, 124] width 751 height 24
copy div "SGP22_EUICC_Add_2000_profiles"
